Goal: Browse casually: Explore the website without a specific task or goal

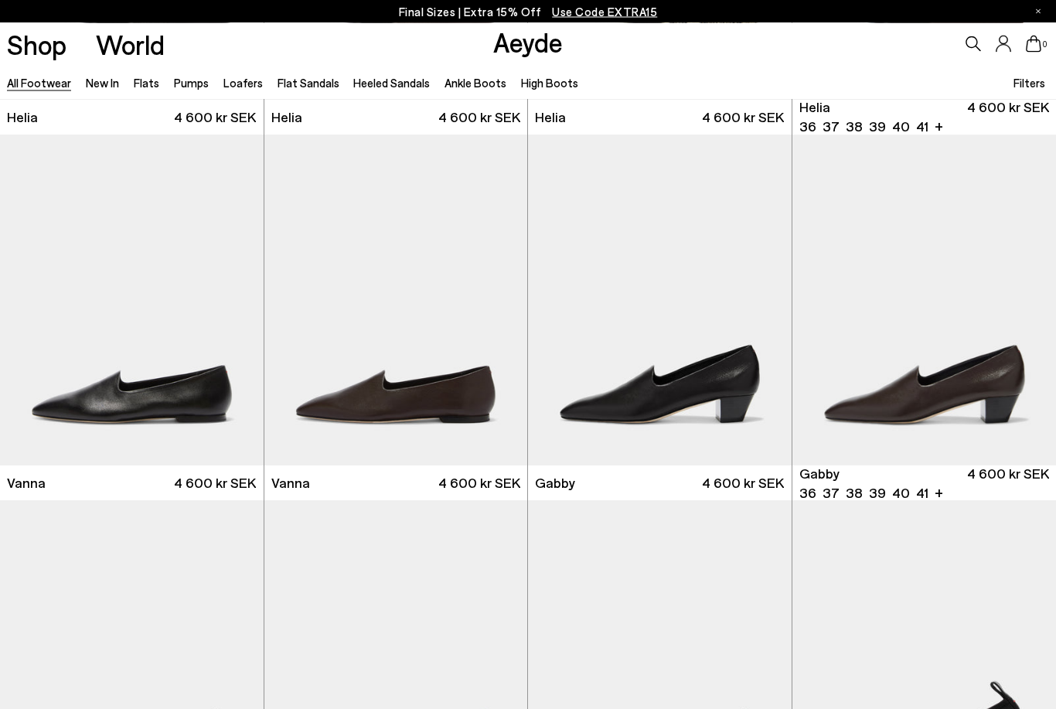
scroll to position [2892, 0]
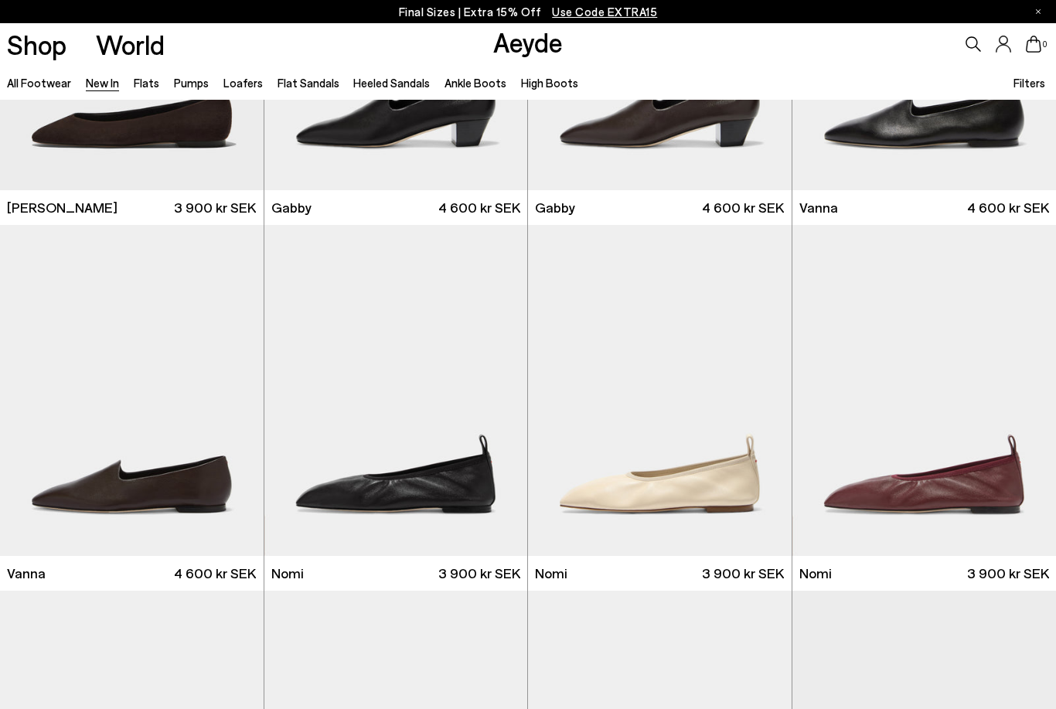
scroll to position [2139, 0]
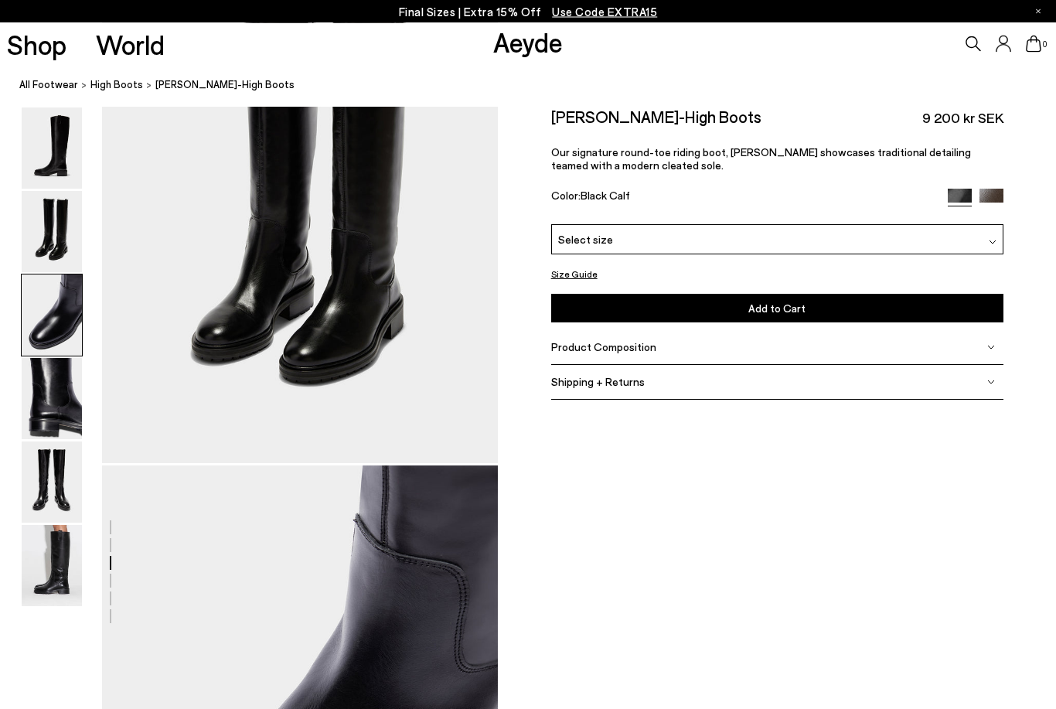
scroll to position [1061, 0]
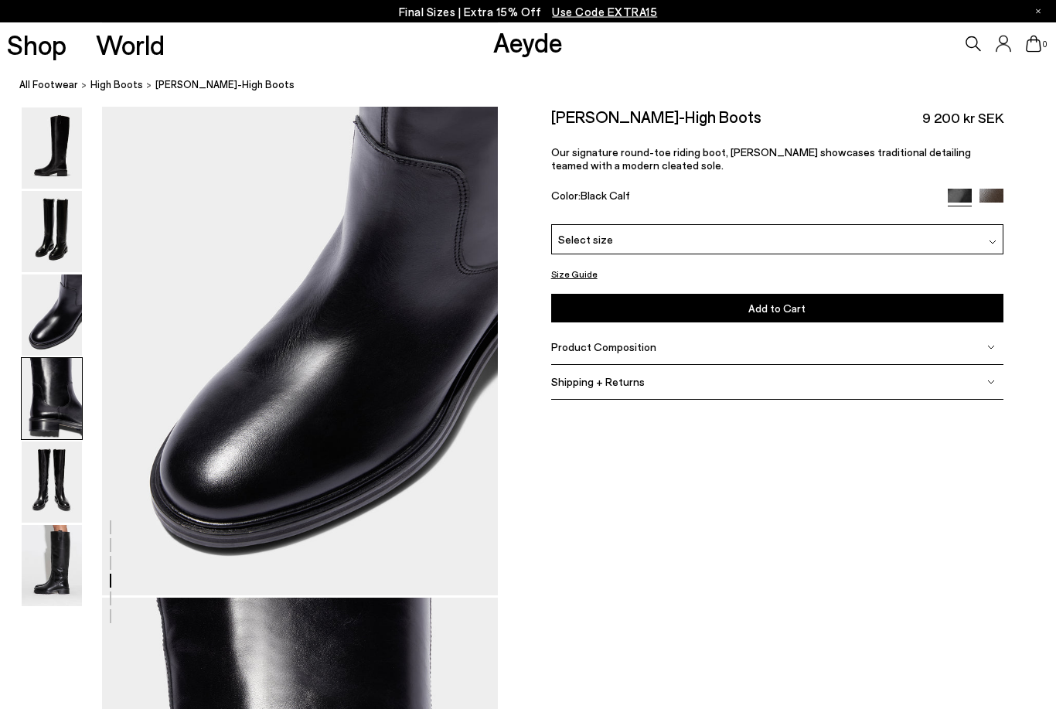
click at [52, 179] on img at bounding box center [52, 148] width 60 height 81
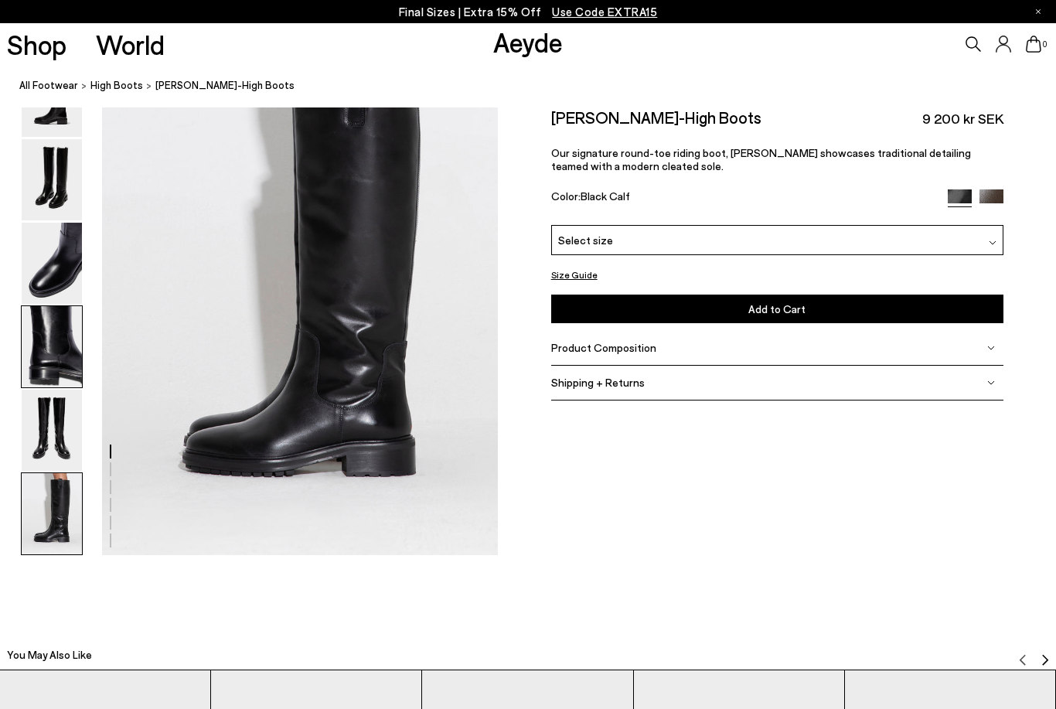
scroll to position [2732, 0]
